Goal: Book appointment/travel/reservation

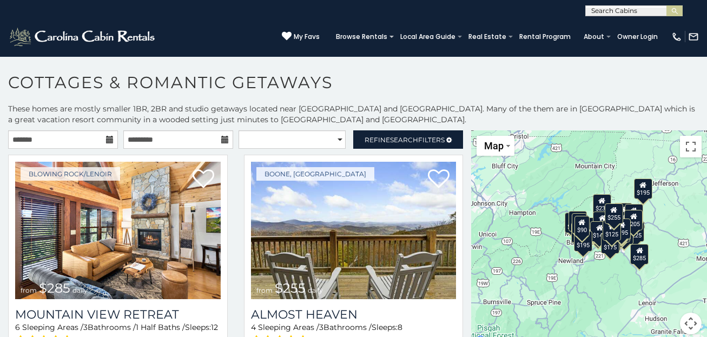
click at [107, 141] on icon at bounding box center [110, 140] width 8 height 8
click at [107, 139] on icon at bounding box center [110, 140] width 8 height 8
click at [107, 136] on icon at bounding box center [110, 140] width 8 height 8
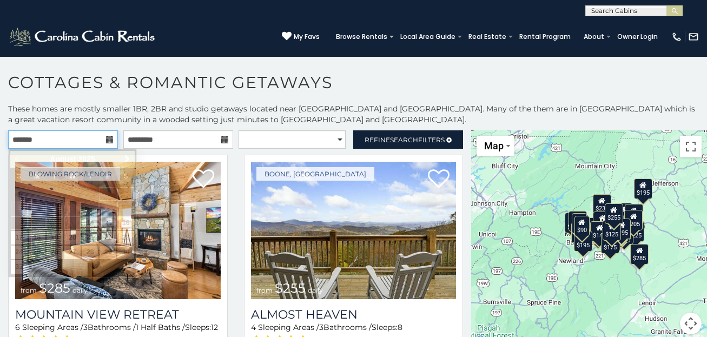
click at [53, 134] on input "text" at bounding box center [63, 139] width 110 height 18
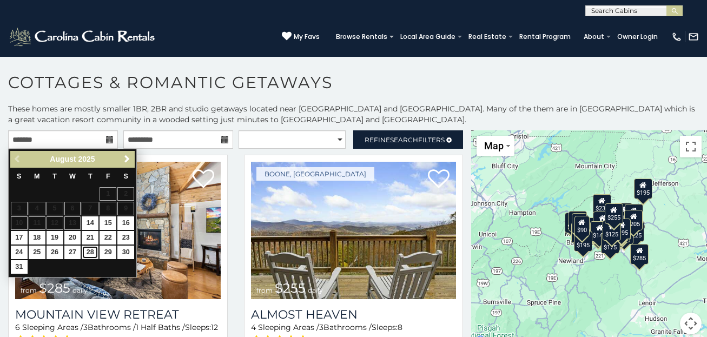
click at [90, 253] on link "28" at bounding box center [90, 253] width 17 height 14
type input "**********"
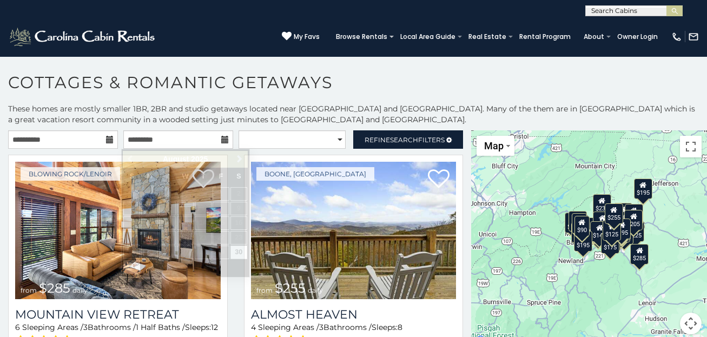
click at [108, 140] on icon at bounding box center [110, 140] width 8 height 8
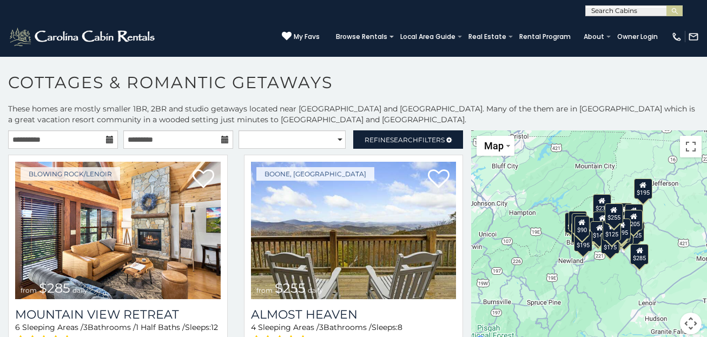
click at [108, 140] on icon at bounding box center [110, 140] width 8 height 8
click at [224, 136] on icon at bounding box center [225, 140] width 8 height 8
click at [221, 140] on icon at bounding box center [225, 140] width 8 height 8
click at [221, 139] on icon at bounding box center [225, 140] width 8 height 8
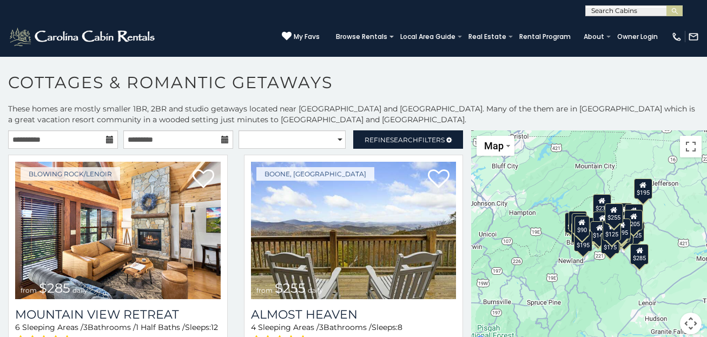
click at [221, 138] on icon at bounding box center [225, 140] width 8 height 8
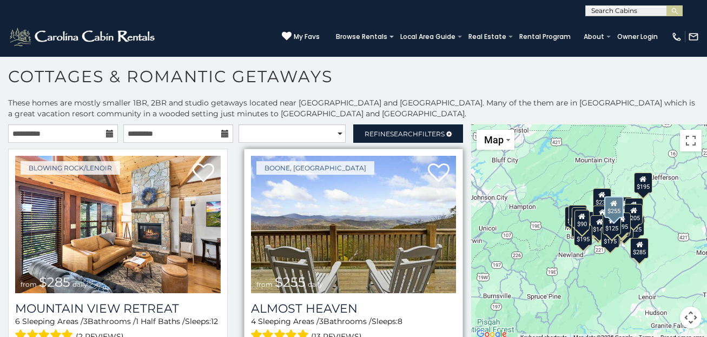
click at [338, 249] on img at bounding box center [354, 224] width 206 height 137
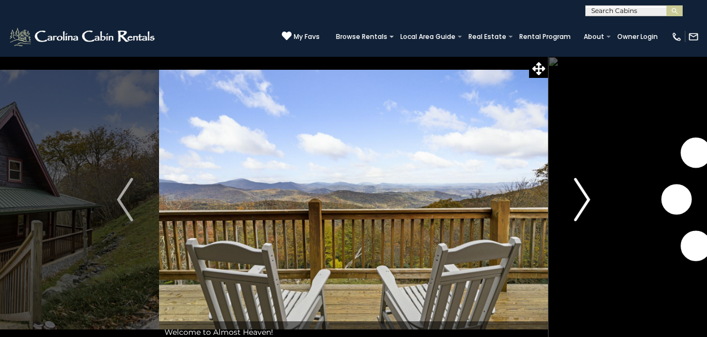
click at [580, 201] on img "Next" at bounding box center [582, 199] width 16 height 43
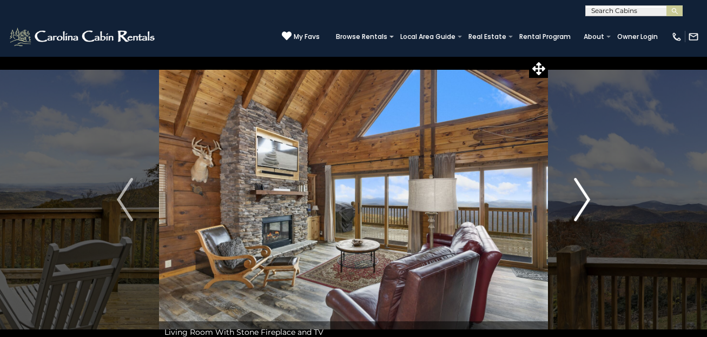
click at [580, 201] on img "Next" at bounding box center [582, 199] width 16 height 43
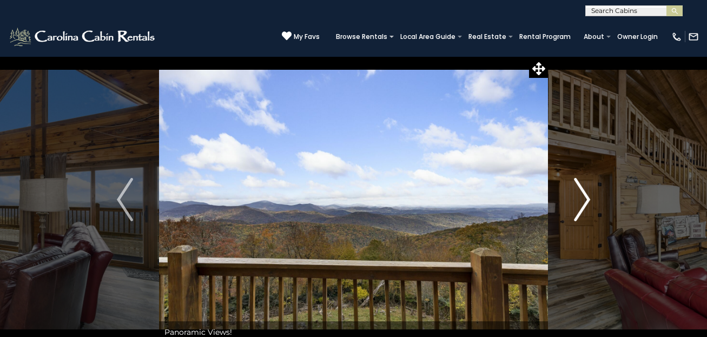
click at [580, 201] on img "Next" at bounding box center [582, 199] width 16 height 43
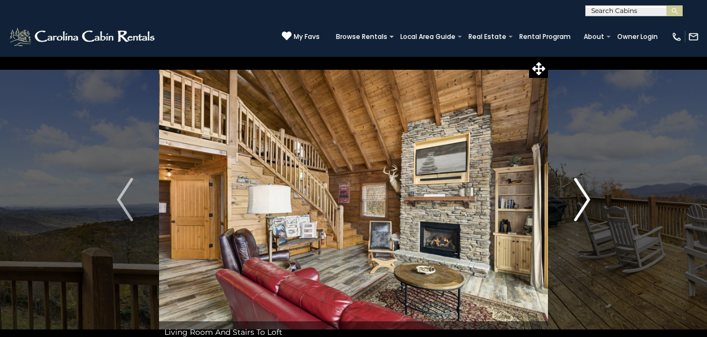
click at [580, 201] on img "Next" at bounding box center [582, 199] width 16 height 43
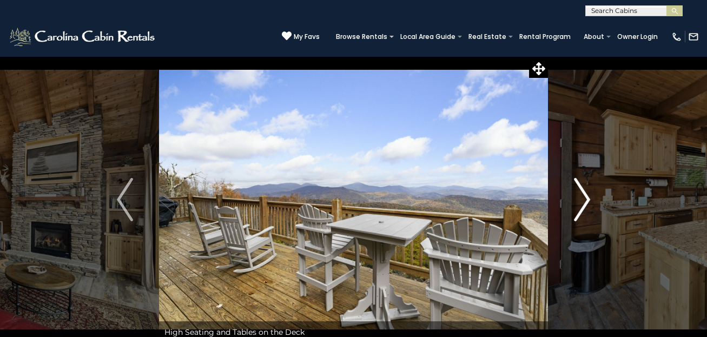
click at [580, 201] on img "Next" at bounding box center [582, 199] width 16 height 43
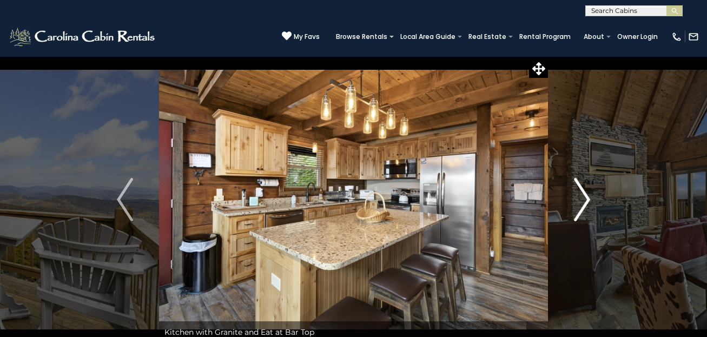
click at [580, 201] on img "Next" at bounding box center [582, 199] width 16 height 43
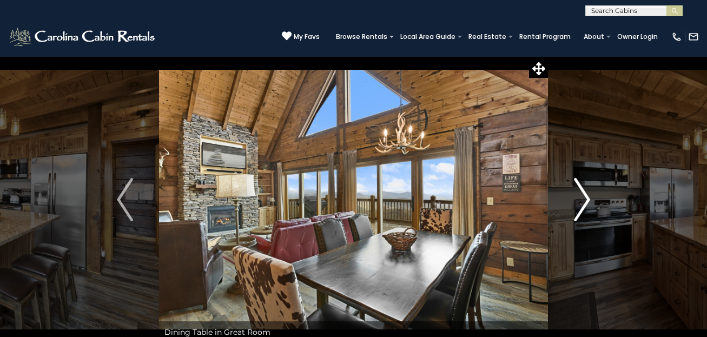
click at [580, 201] on img "Next" at bounding box center [582, 199] width 16 height 43
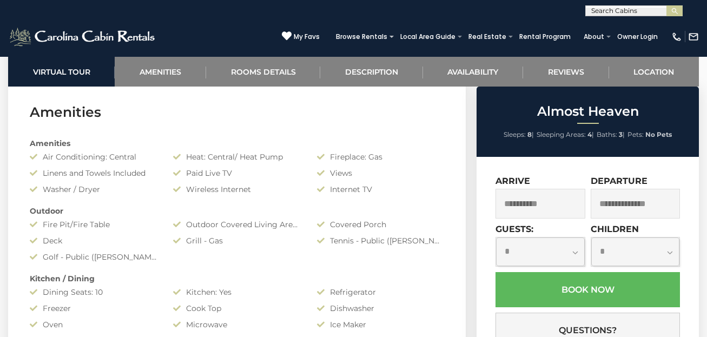
scroll to position [774, 0]
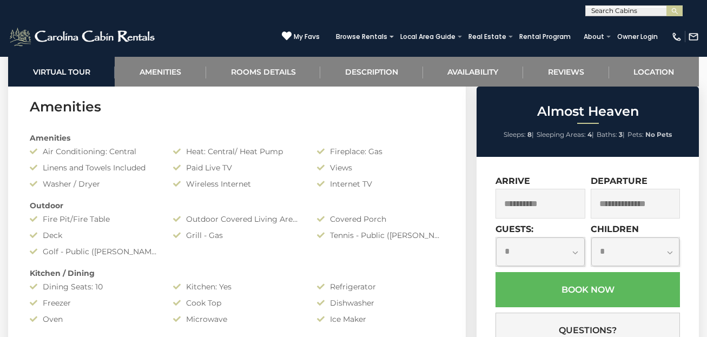
click at [576, 254] on select "**********" at bounding box center [540, 252] width 88 height 29
select select "*"
click at [496, 238] on select "**********" at bounding box center [540, 252] width 88 height 29
click at [617, 207] on input "text" at bounding box center [635, 204] width 89 height 30
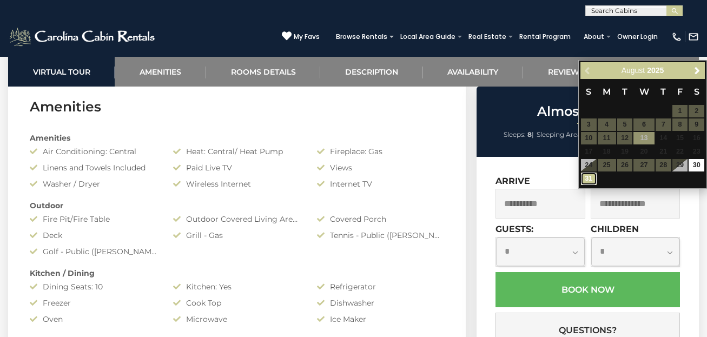
click at [590, 183] on link "31" at bounding box center [589, 179] width 16 height 12
type input "**********"
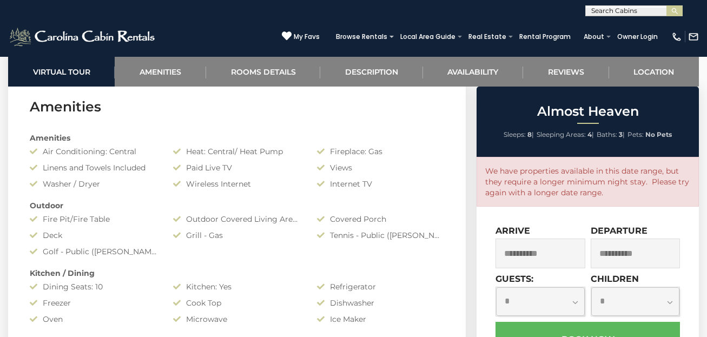
click at [543, 258] on input "**********" at bounding box center [540, 254] width 89 height 30
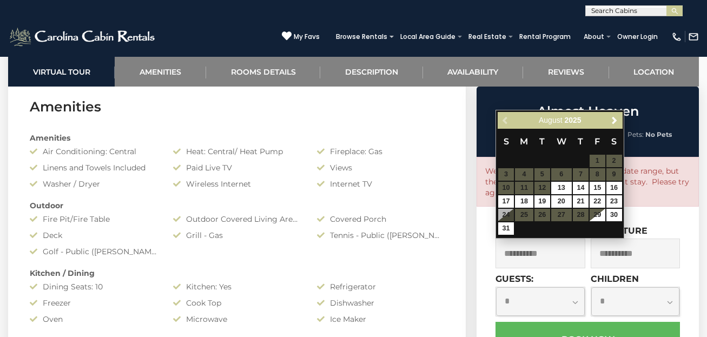
click at [565, 217] on table "S M T W T F S 1 2 3 4 5 6 7 8 9 10 11 12 13 14 15 16 17 18 19 20 21 22 23 24 25…" at bounding box center [560, 182] width 124 height 107
click at [596, 113] on div "Previous Next August 2025" at bounding box center [560, 120] width 124 height 17
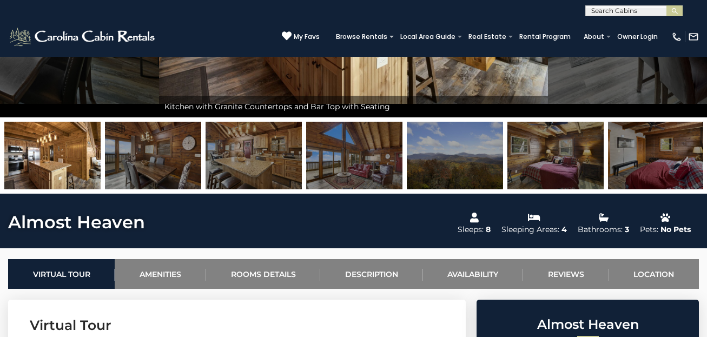
scroll to position [220, 0]
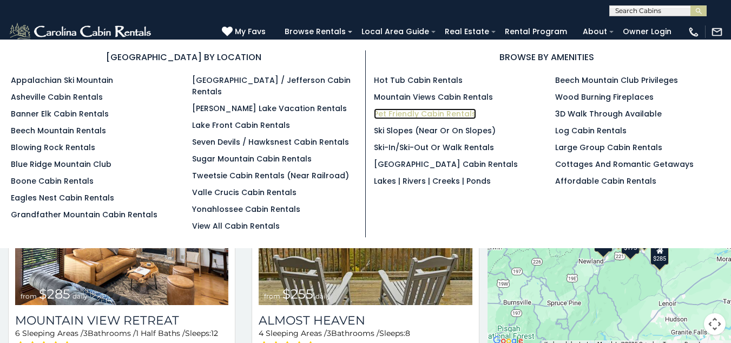
click at [405, 113] on link "Pet Friendly Cabin Rentals" at bounding box center [425, 113] width 102 height 11
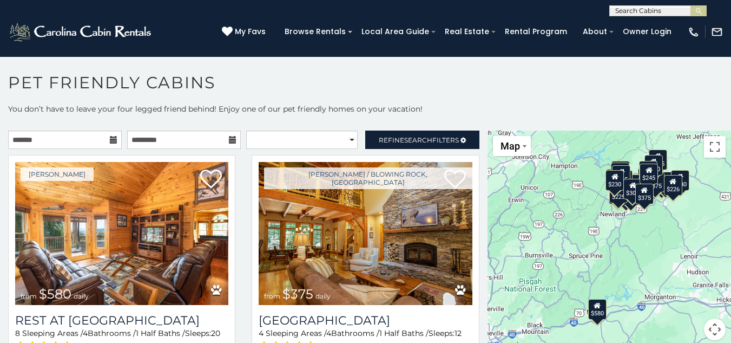
click at [110, 138] on icon at bounding box center [114, 140] width 8 height 8
click at [110, 136] on icon at bounding box center [114, 140] width 8 height 8
click at [110, 138] on icon at bounding box center [114, 140] width 8 height 8
click at [26, 137] on input "text" at bounding box center [65, 139] width 114 height 18
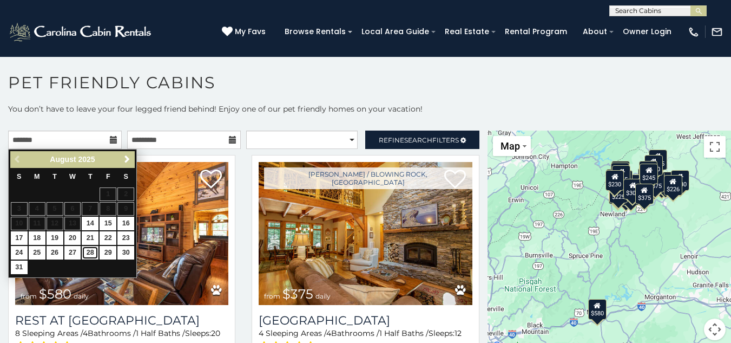
click at [92, 252] on link "28" at bounding box center [90, 253] width 17 height 14
type input "**********"
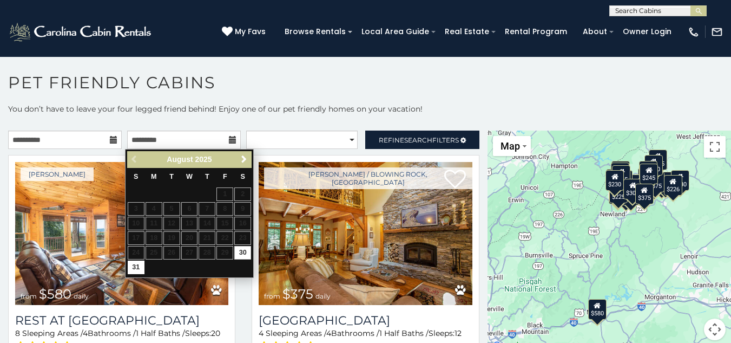
click at [111, 138] on icon at bounding box center [114, 140] width 8 height 8
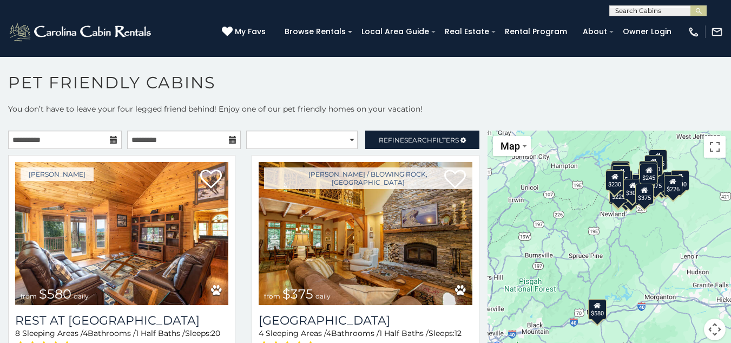
click at [111, 138] on icon at bounding box center [114, 140] width 8 height 8
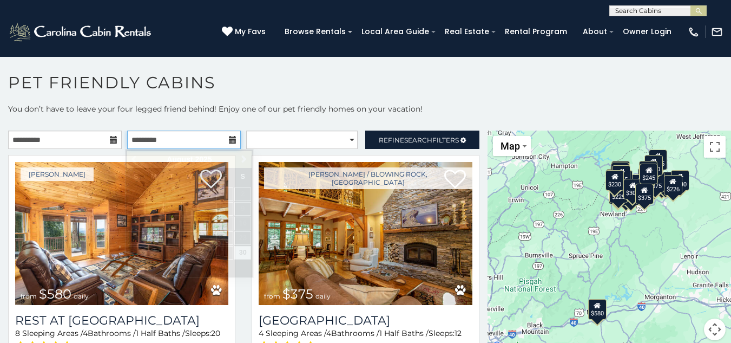
click at [195, 137] on input "text" at bounding box center [184, 139] width 114 height 18
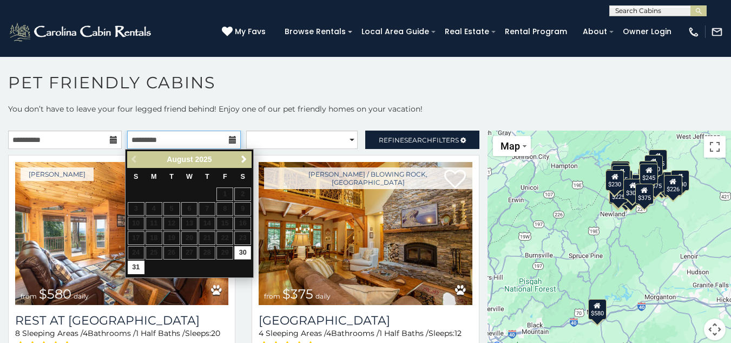
click at [195, 137] on input "text" at bounding box center [184, 139] width 114 height 18
click at [139, 266] on link "31" at bounding box center [136, 267] width 17 height 14
type input "**********"
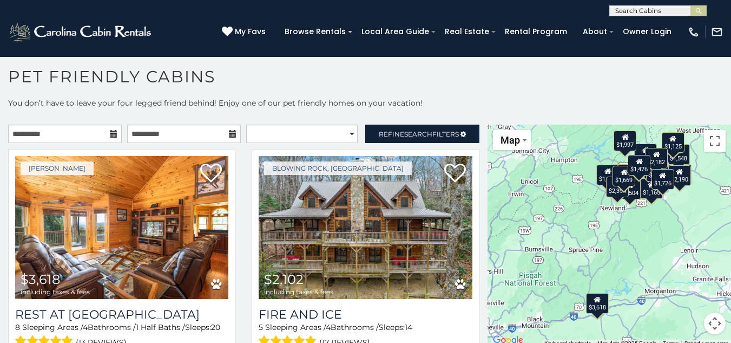
scroll to position [4, 0]
